Goal: Communication & Community: Participate in discussion

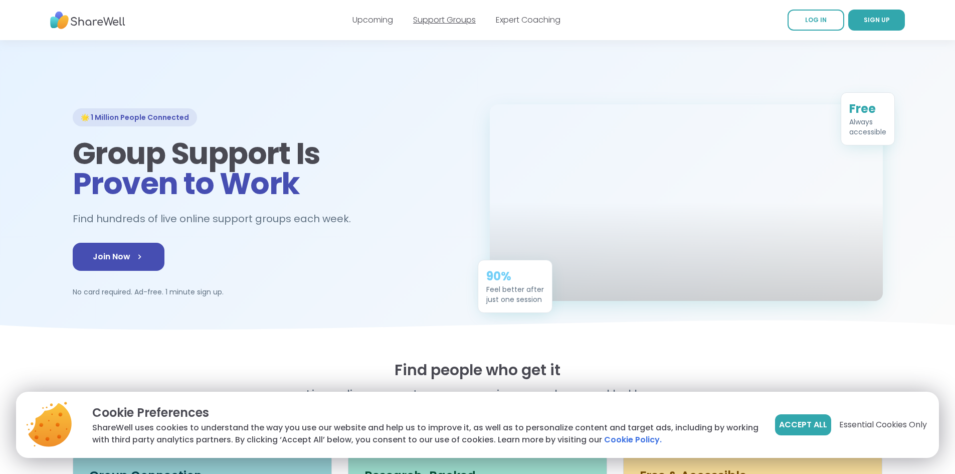
click at [454, 23] on link "Support Groups" at bounding box center [444, 20] width 63 height 12
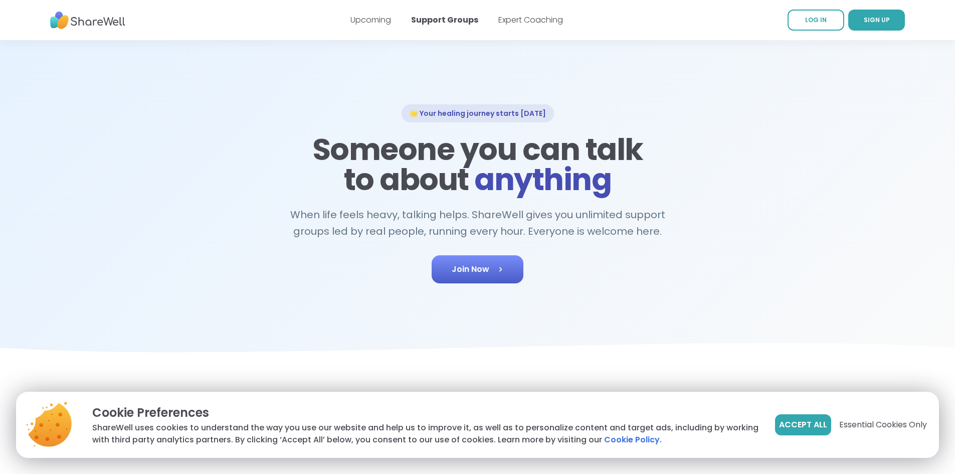
click at [471, 279] on link "Join Now" at bounding box center [478, 269] width 92 height 28
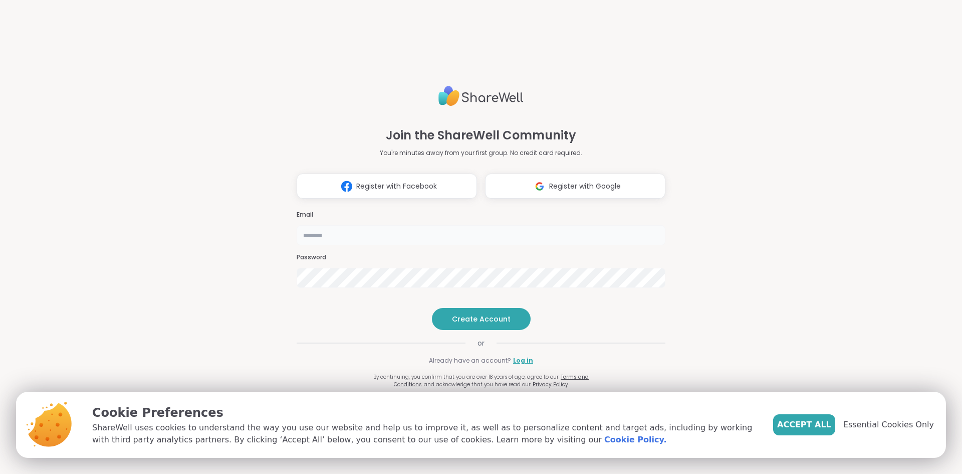
click at [414, 225] on input "email" at bounding box center [481, 235] width 369 height 20
type input "**********"
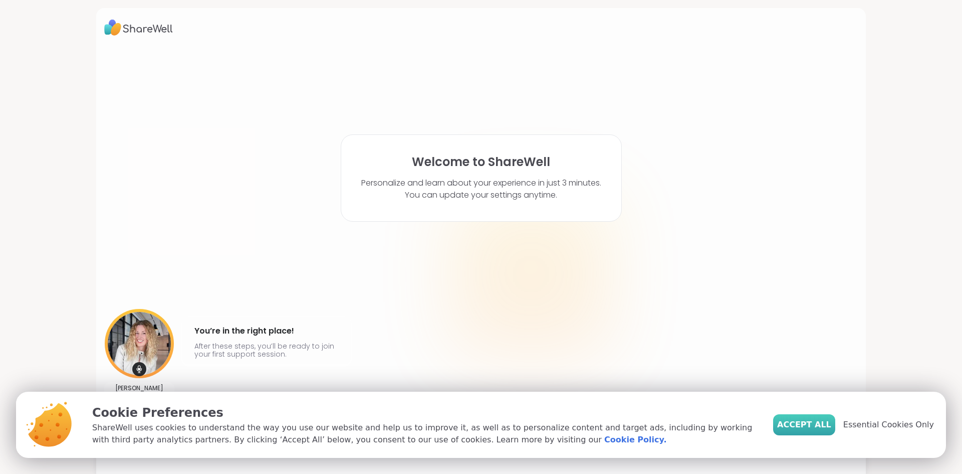
click at [789, 420] on button "Accept All" at bounding box center [804, 424] width 62 height 21
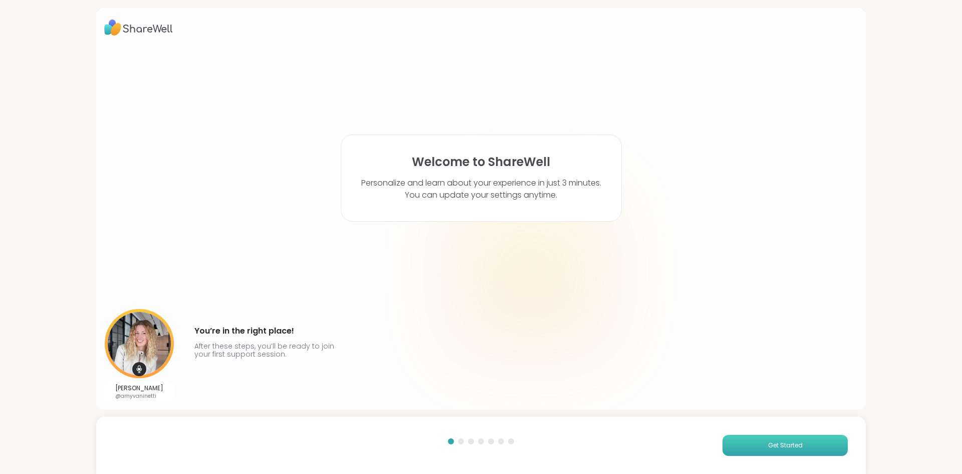
click at [768, 449] on span "Get Started" at bounding box center [785, 445] width 35 height 9
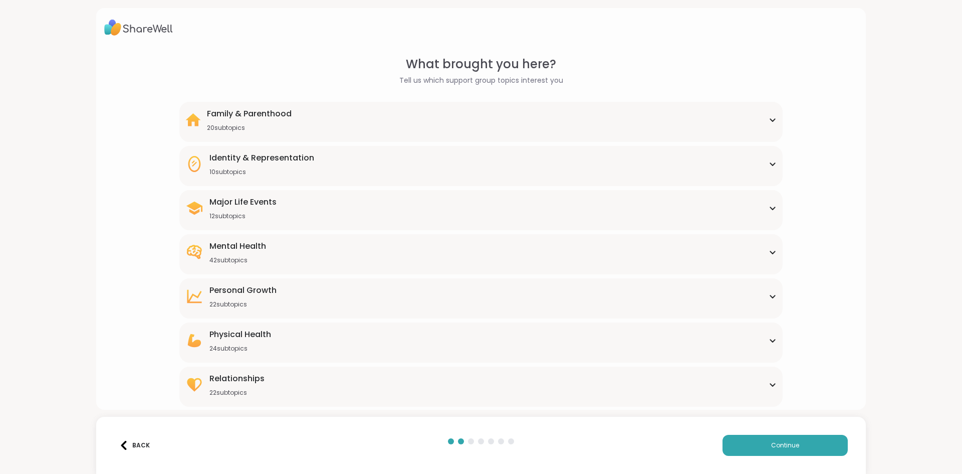
click at [370, 251] on div "Mental Health 42 subtopics" at bounding box center [480, 252] width 591 height 24
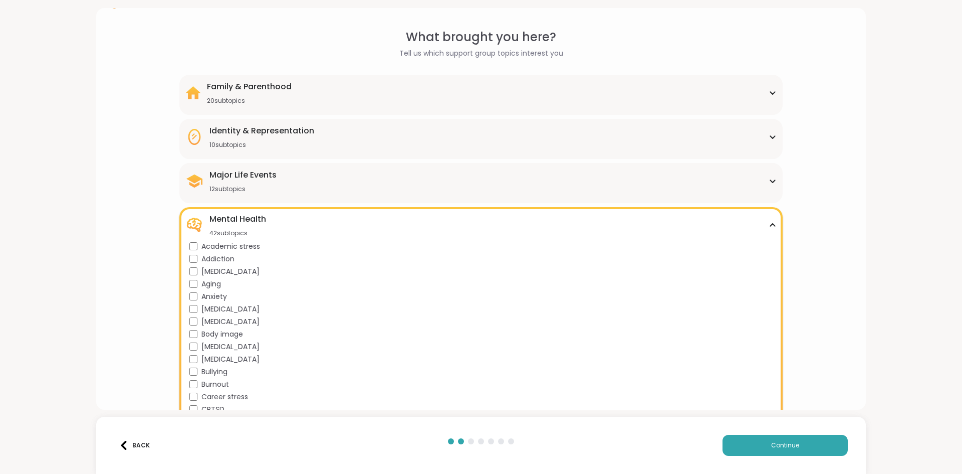
scroll to position [50, 0]
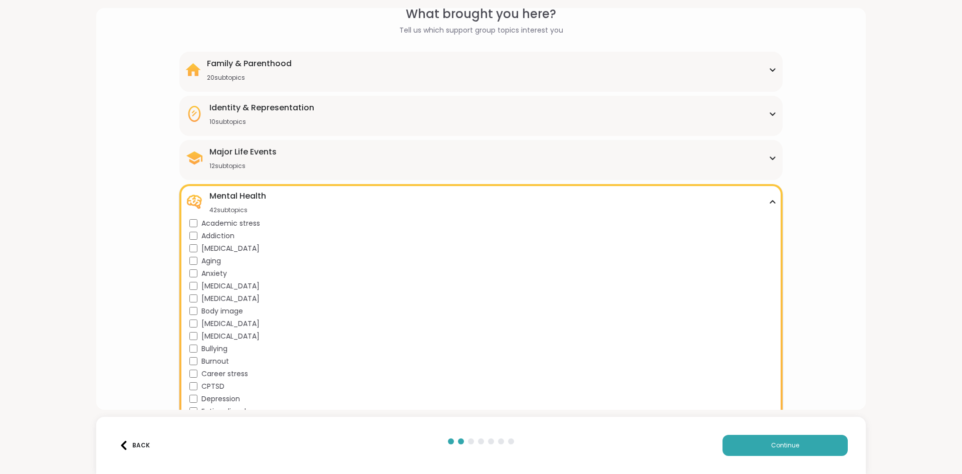
click at [244, 323] on span "[MEDICAL_DATA]" at bounding box center [231, 323] width 58 height 11
click at [723, 438] on button "Continue" at bounding box center [785, 445] width 125 height 21
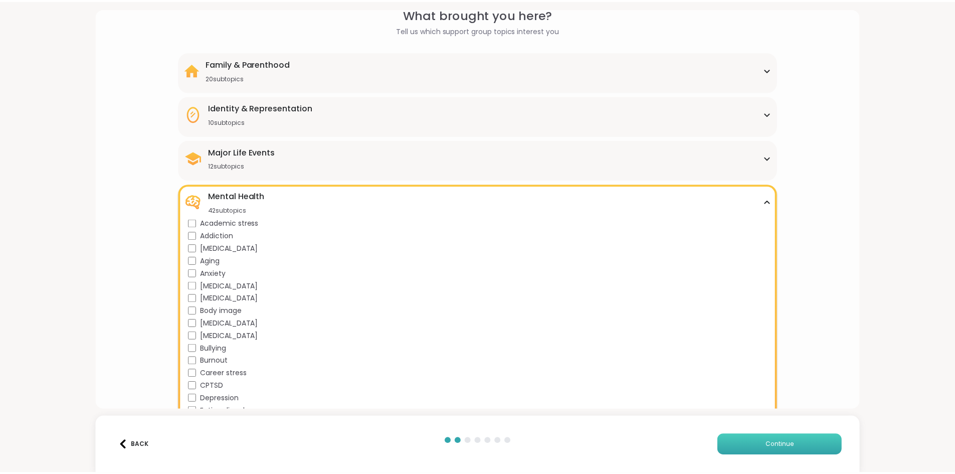
scroll to position [0, 0]
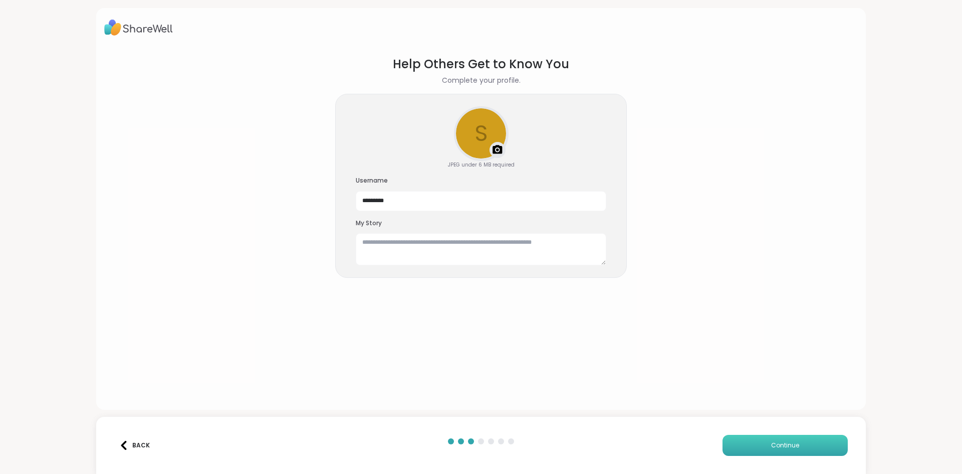
click at [743, 442] on button "Continue" at bounding box center [785, 445] width 125 height 21
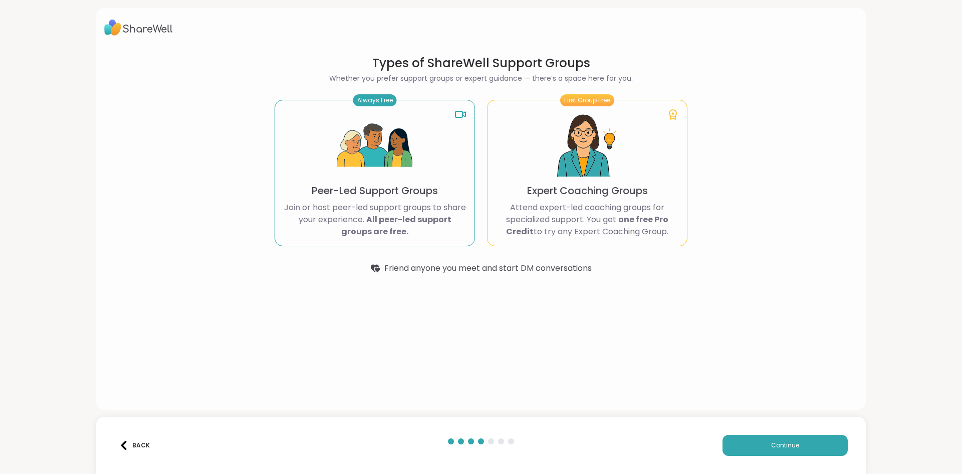
click at [392, 151] on img at bounding box center [374, 145] width 75 height 75
click at [400, 164] on img at bounding box center [374, 145] width 75 height 75
click at [723, 437] on button "Continue" at bounding box center [785, 445] width 125 height 21
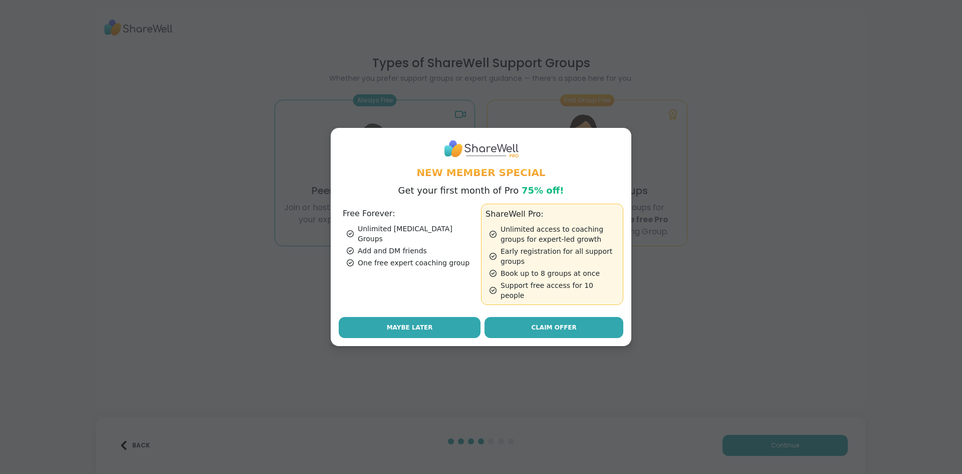
click at [407, 324] on span "Maybe Later" at bounding box center [410, 327] width 46 height 9
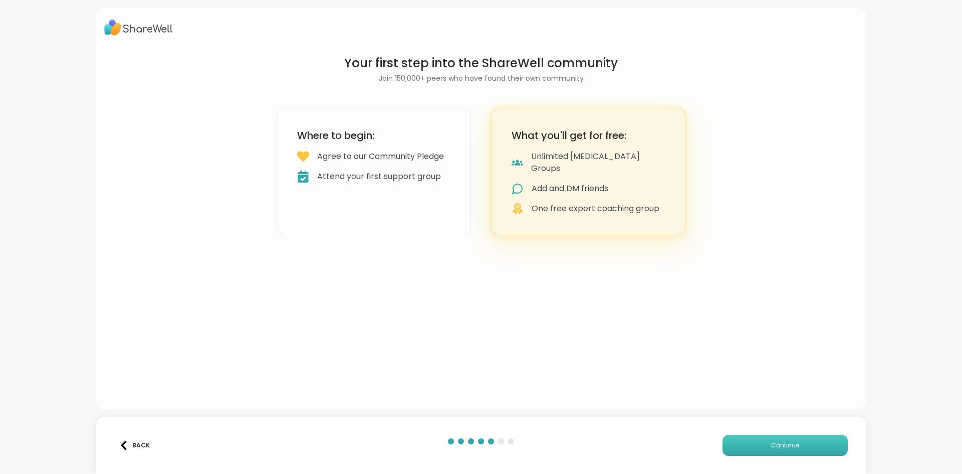
click at [759, 445] on button "Continue" at bounding box center [785, 445] width 125 height 21
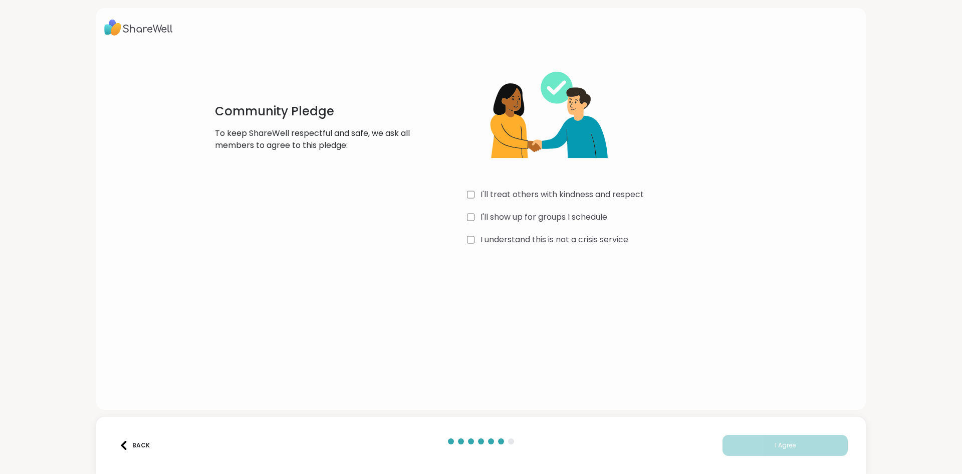
click at [578, 198] on label "I'll treat others with kindness and respect" at bounding box center [562, 194] width 163 height 12
click at [562, 221] on label "I'll show up for groups I schedule" at bounding box center [544, 217] width 127 height 12
click at [553, 236] on label "I understand this is not a crisis service" at bounding box center [555, 240] width 148 height 12
click at [724, 447] on button "I Agree" at bounding box center [785, 445] width 125 height 21
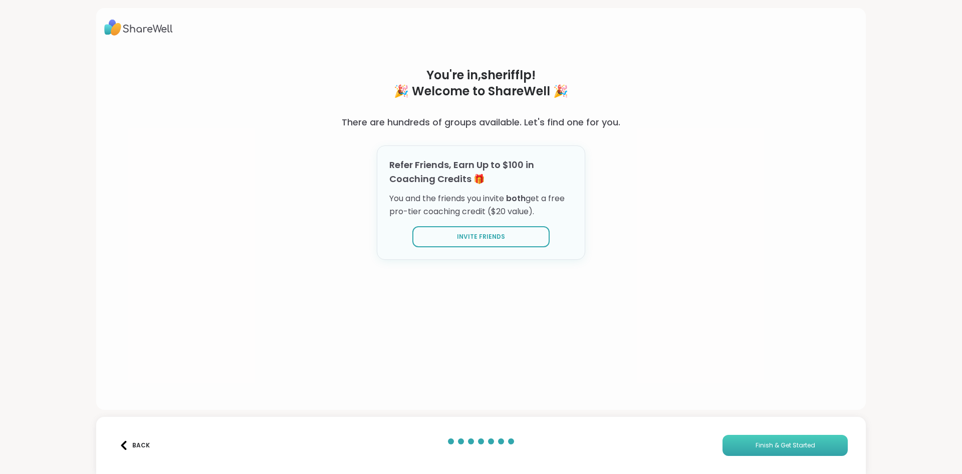
click at [738, 447] on button "Finish & Get Started" at bounding box center [785, 445] width 125 height 21
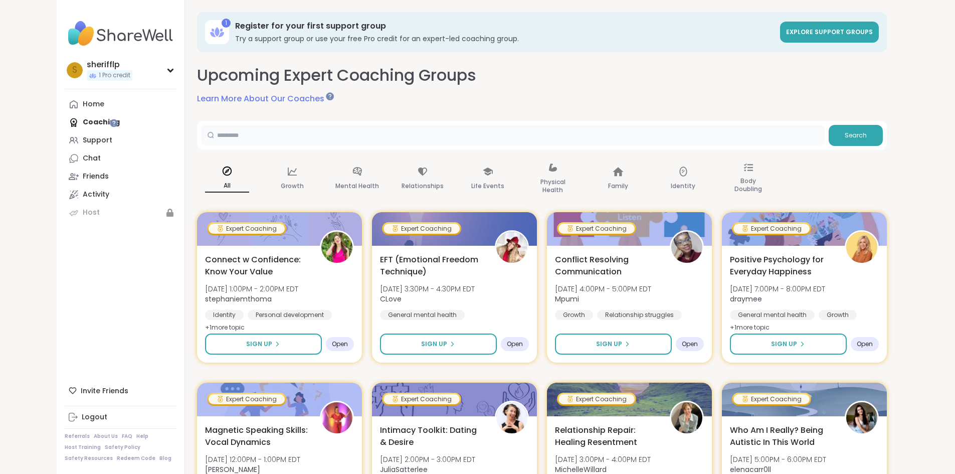
click at [208, 137] on input "text" at bounding box center [513, 135] width 624 height 20
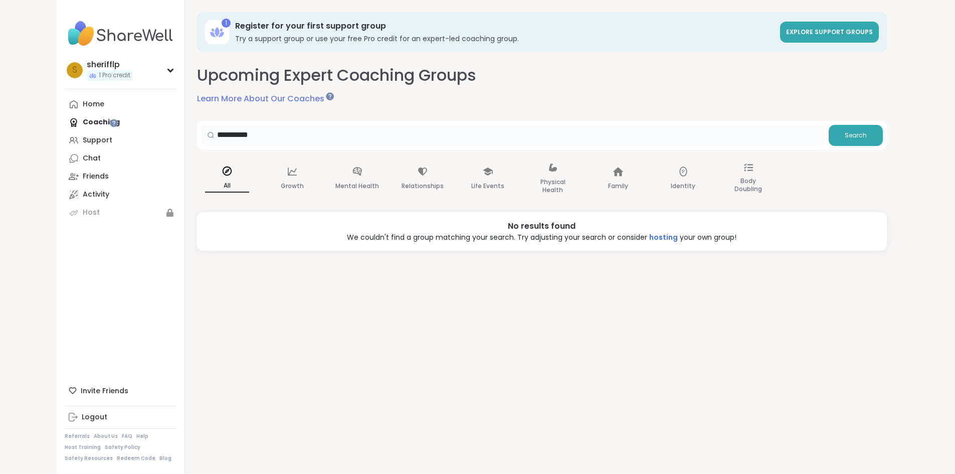
click at [208, 137] on input "**********" at bounding box center [513, 135] width 624 height 20
type input "***"
click at [230, 137] on input "***" at bounding box center [513, 135] width 624 height 20
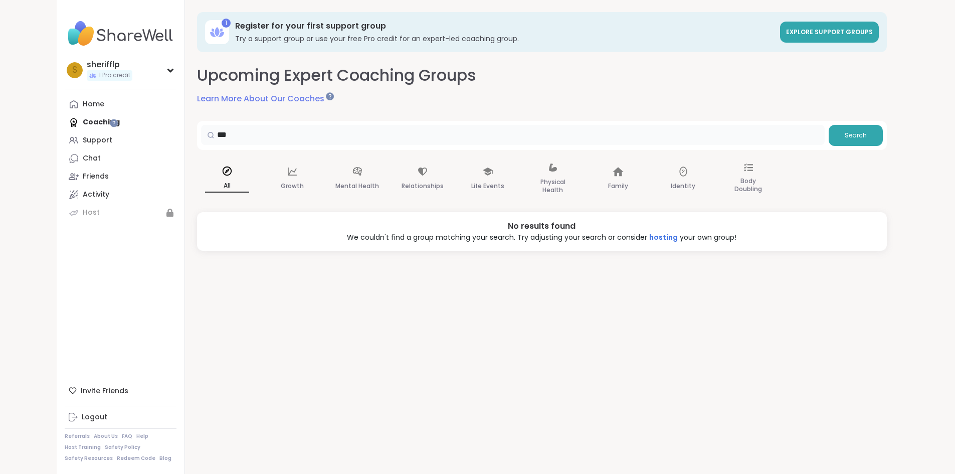
click at [230, 137] on input "***" at bounding box center [513, 135] width 624 height 20
click at [335, 183] on p "Mental Health" at bounding box center [357, 186] width 44 height 12
click at [226, 139] on input "***" at bounding box center [513, 135] width 624 height 20
click at [327, 178] on div "Mental Health" at bounding box center [357, 179] width 60 height 50
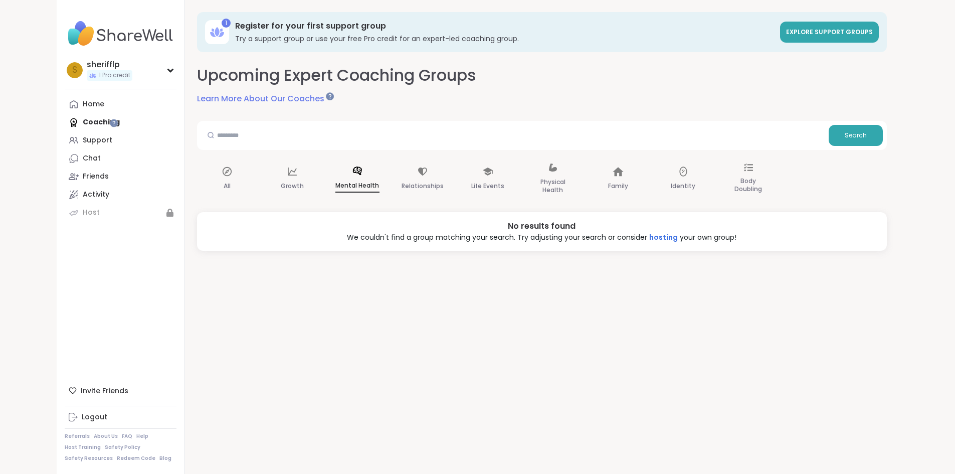
click at [352, 175] on icon at bounding box center [357, 170] width 11 height 11
click at [402, 181] on p "Relationships" at bounding box center [423, 186] width 42 height 12
click at [327, 175] on div "Mental Health" at bounding box center [357, 179] width 60 height 50
click at [65, 121] on div "Home Coaching Support Chat Friends Activity Host" at bounding box center [121, 158] width 112 height 126
click at [65, 122] on div "Home Coaching Support Chat Friends Activity Host" at bounding box center [121, 158] width 112 height 126
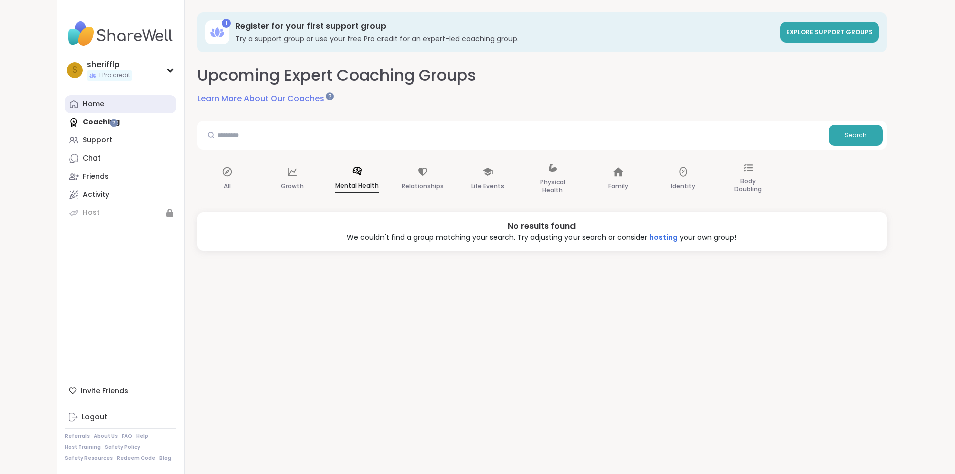
click at [83, 104] on div "Home" at bounding box center [94, 104] width 22 height 10
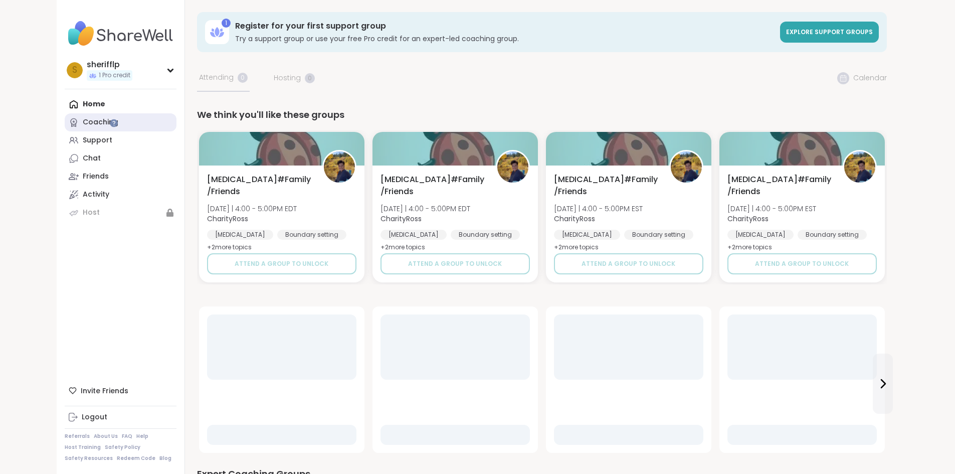
click at [65, 115] on link "Coaching" at bounding box center [121, 122] width 112 height 18
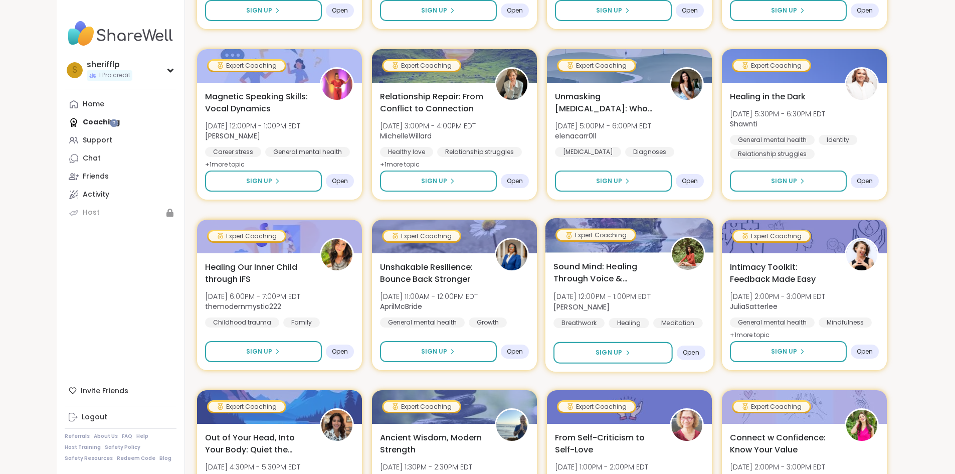
scroll to position [1293, 0]
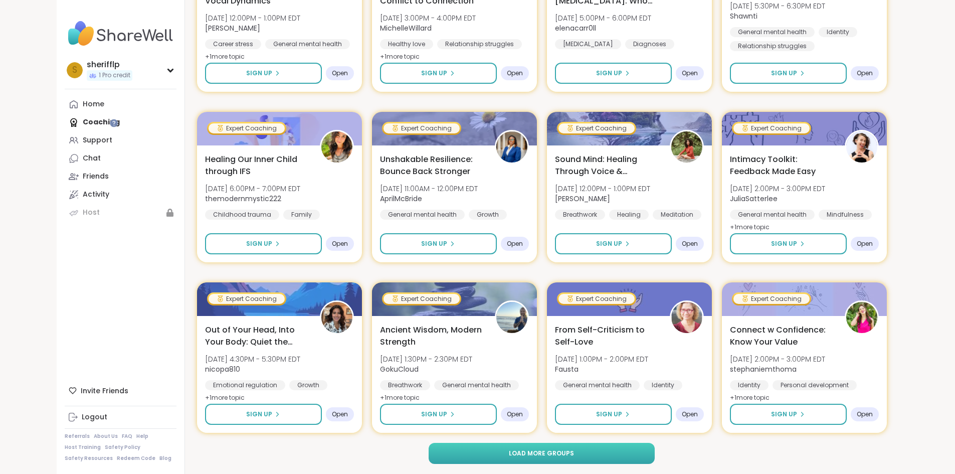
click at [591, 459] on button "Load more groups" at bounding box center [542, 453] width 226 height 21
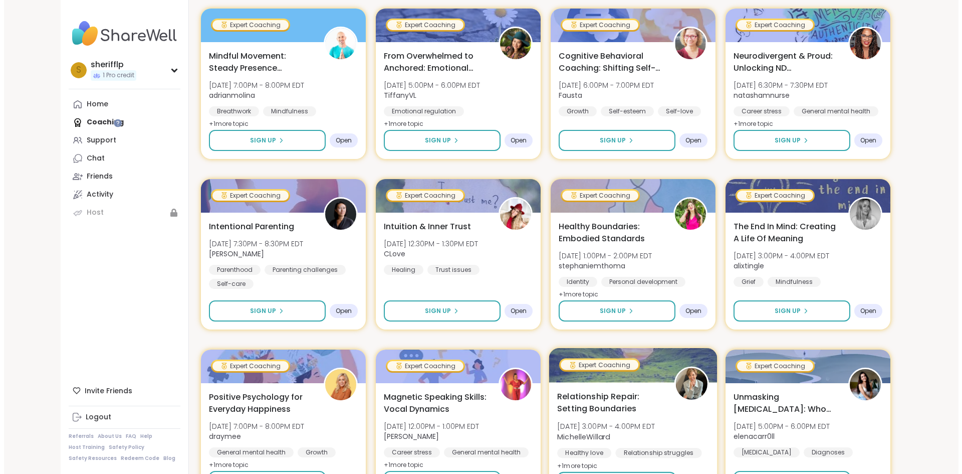
scroll to position [2827, 0]
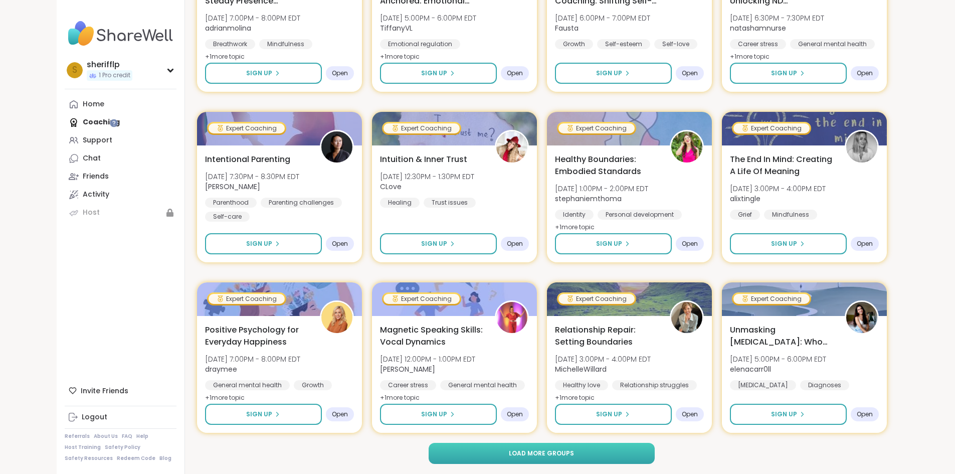
click at [547, 458] on button "Load more groups" at bounding box center [542, 453] width 226 height 21
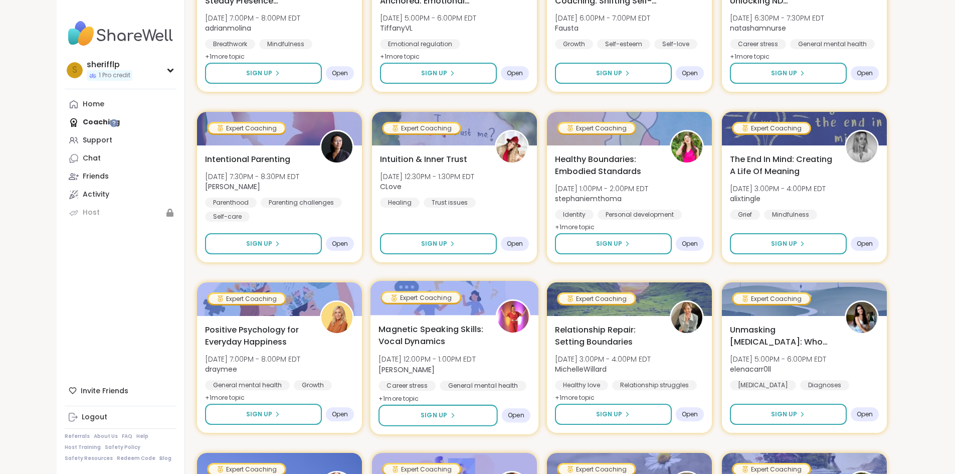
click at [485, 353] on div "Magnetic Speaking Skills: Vocal Dynamics [DATE] 12:00PM - 1:00PM EDT [PERSON_NA…" at bounding box center [454, 364] width 152 height 82
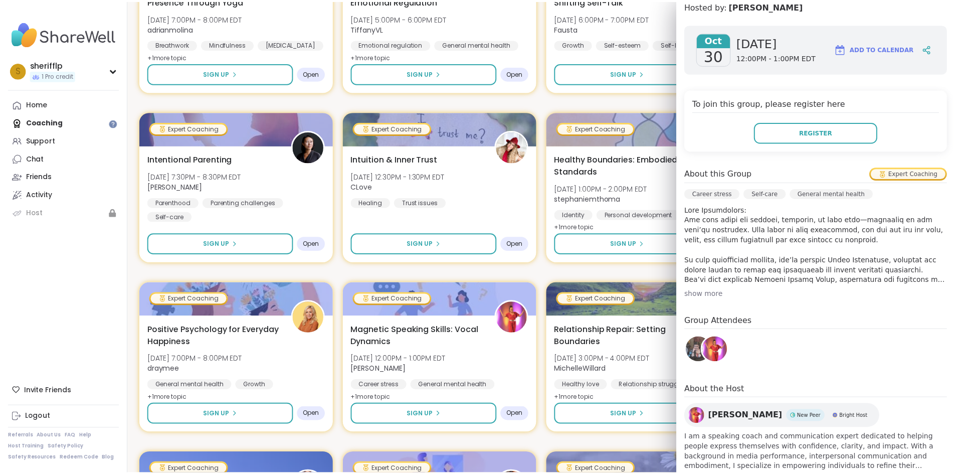
scroll to position [163, 0]
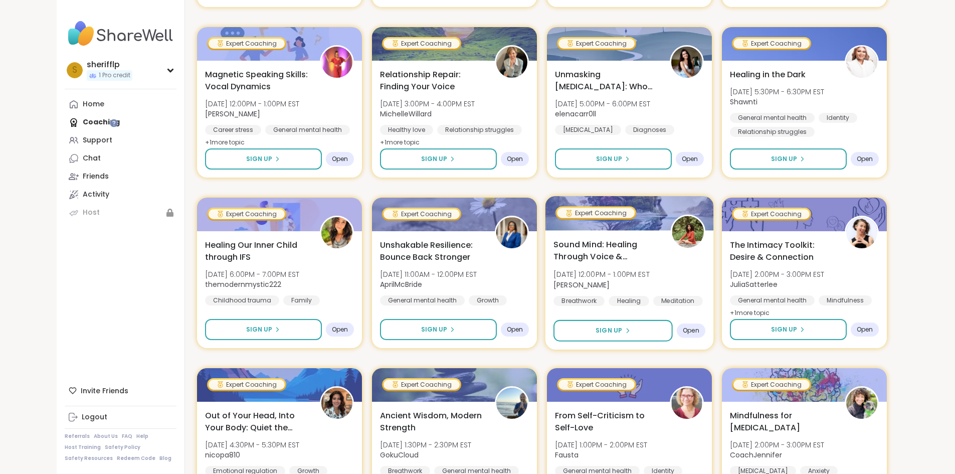
scroll to position [4361, 0]
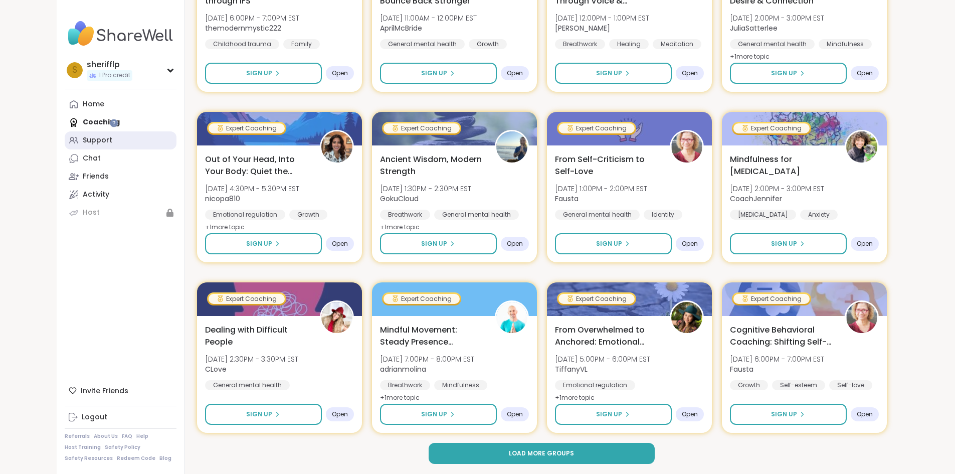
click at [83, 140] on div "Support" at bounding box center [98, 140] width 30 height 10
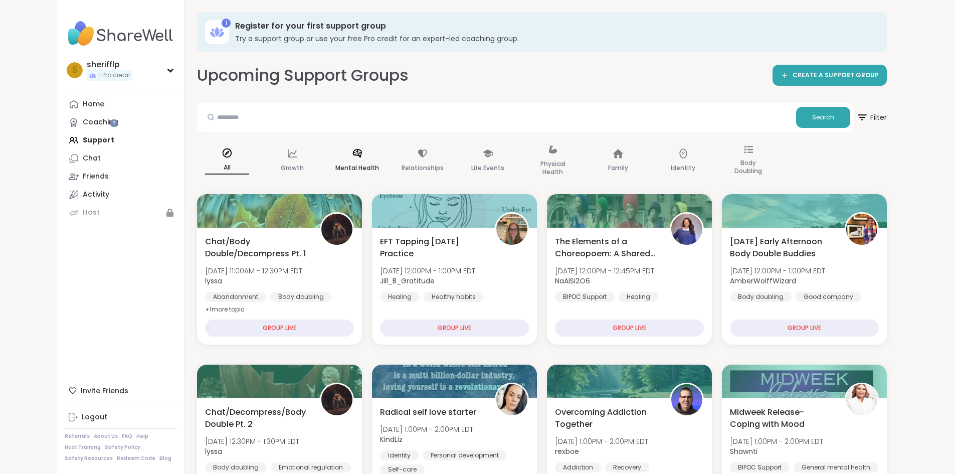
click at [352, 157] on icon at bounding box center [357, 153] width 11 height 11
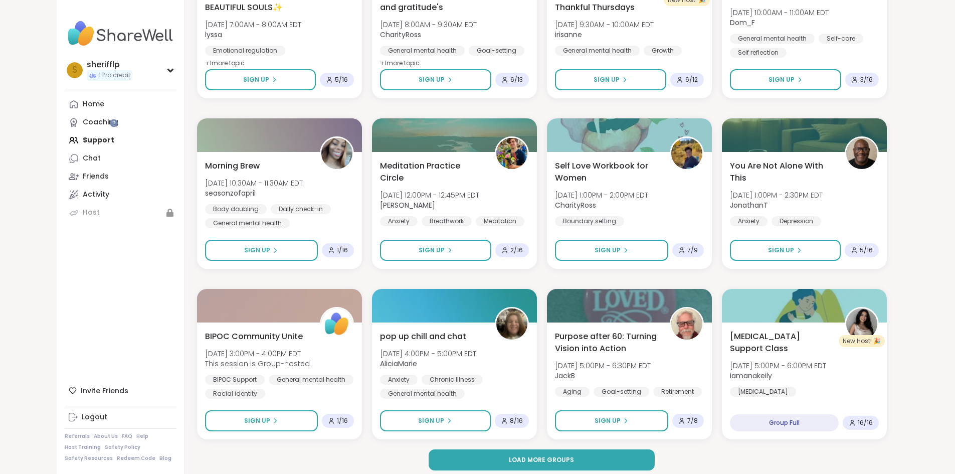
scroll to position [1296, 0]
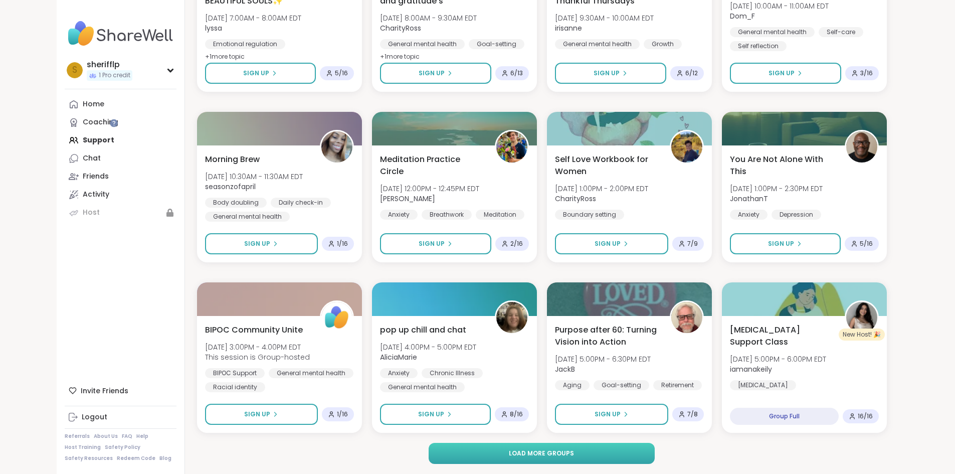
click at [559, 457] on span "Load more groups" at bounding box center [541, 453] width 65 height 9
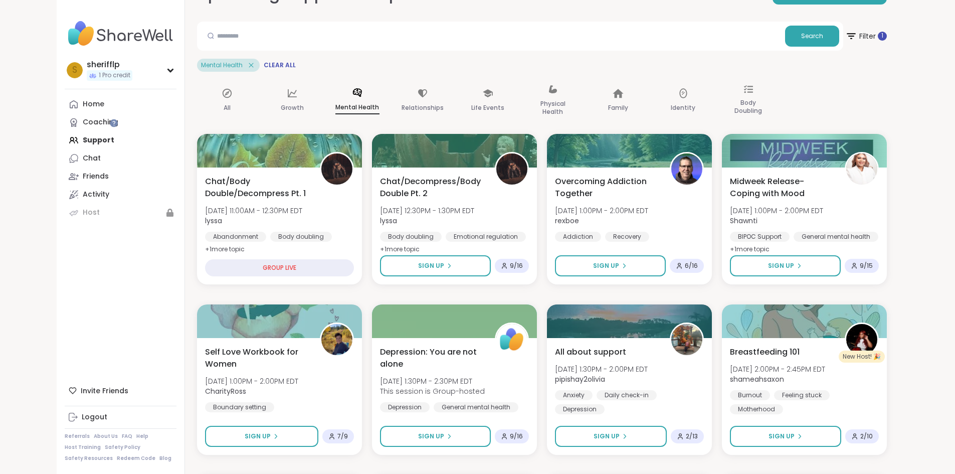
scroll to position [70, 0]
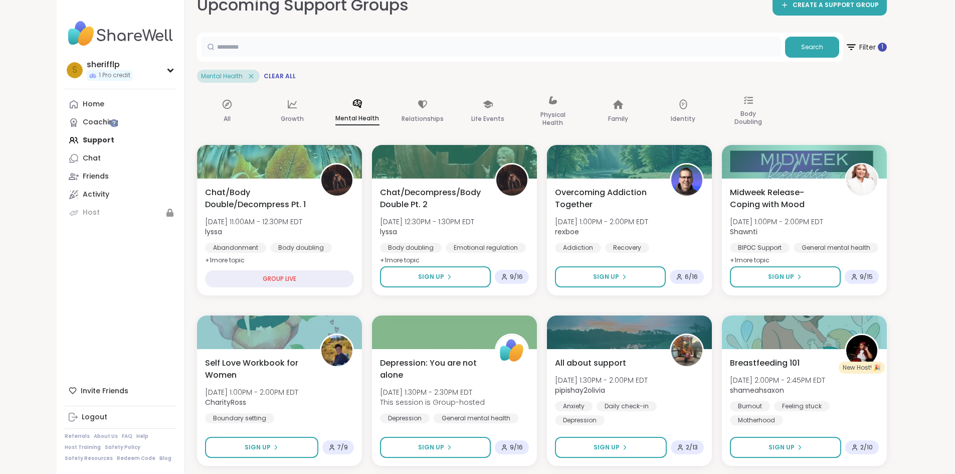
click at [458, 43] on input "text" at bounding box center [491, 47] width 580 height 20
type input "**********"
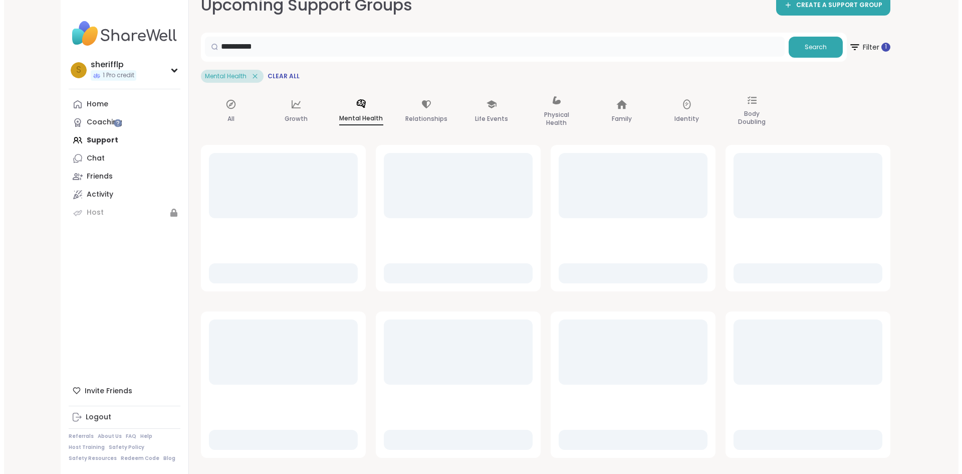
scroll to position [10, 0]
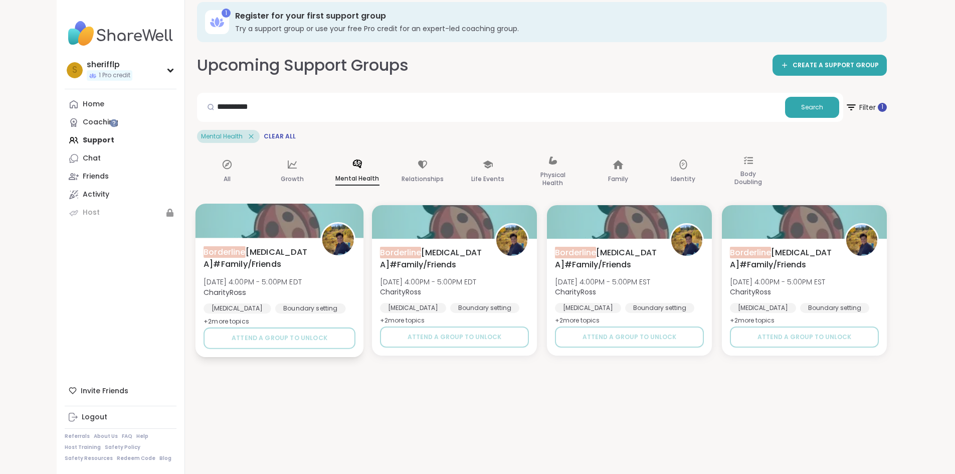
click at [260, 267] on span "[MEDICAL_DATA]#Family/Friends" at bounding box center [257, 258] width 106 height 25
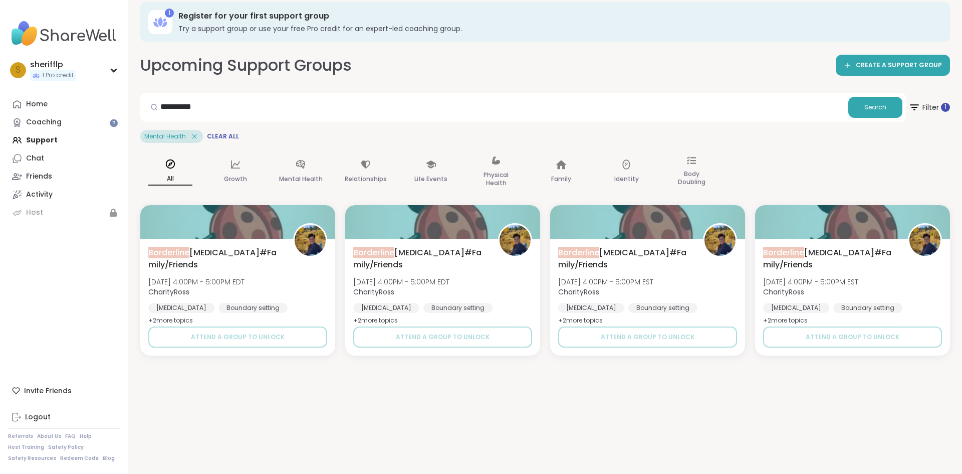
click at [76, 32] on img at bounding box center [64, 33] width 112 height 35
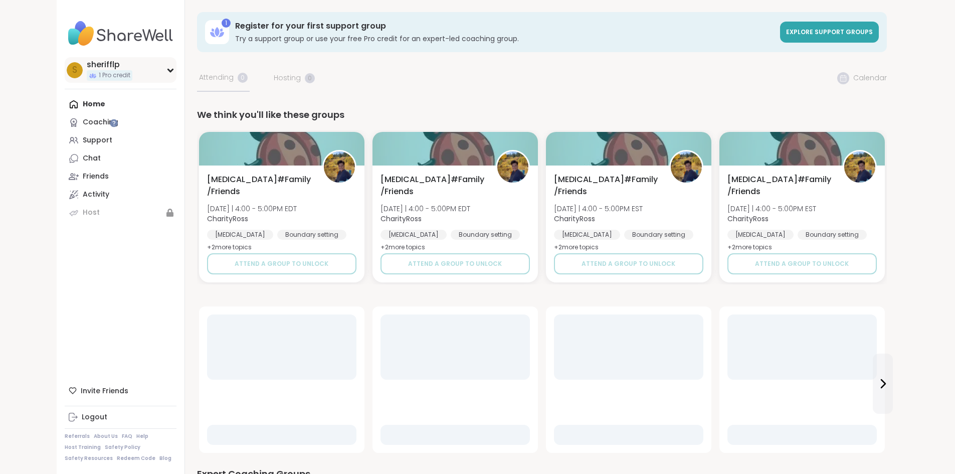
click at [105, 71] on div "s sherifflp 1 Pro credit" at bounding box center [121, 70] width 112 height 26
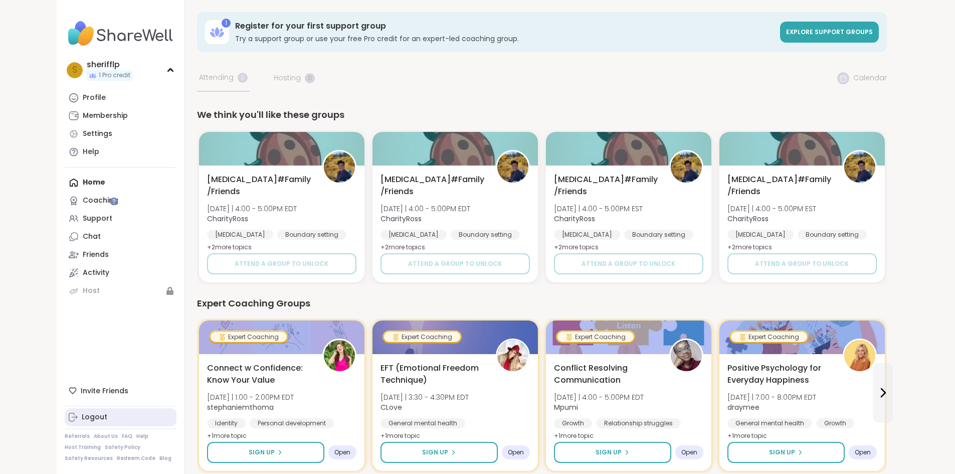
click at [82, 412] on div "Logout" at bounding box center [95, 417] width 26 height 10
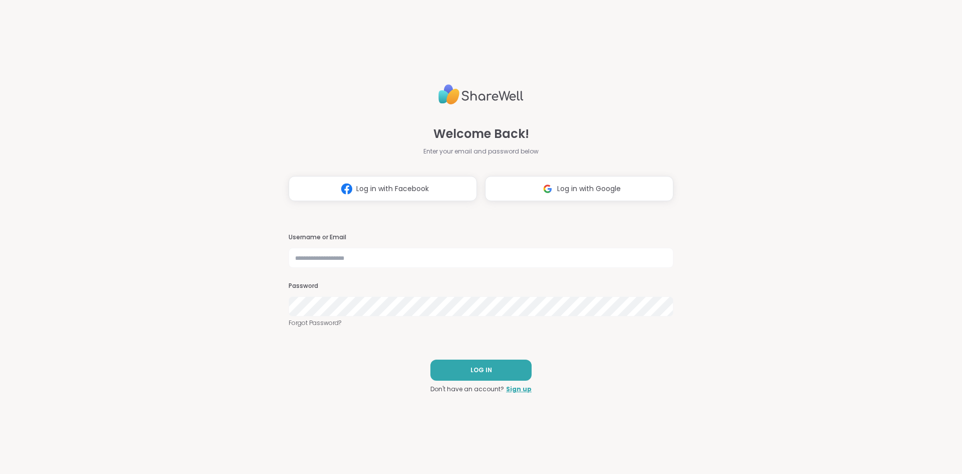
click at [471, 94] on img at bounding box center [481, 94] width 85 height 29
